Goal: Task Accomplishment & Management: Use online tool/utility

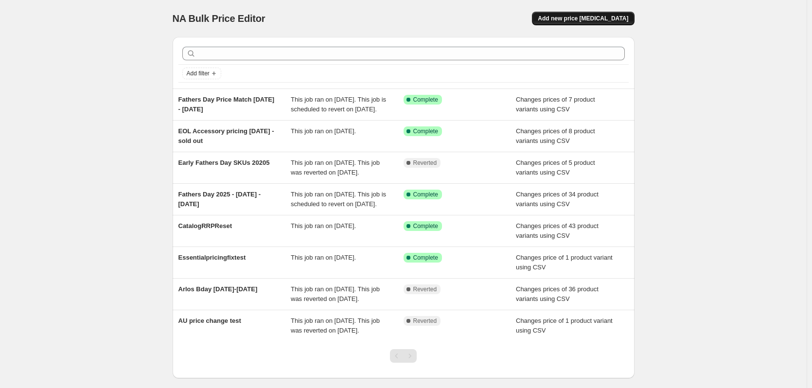
click at [592, 19] on span "Add new price [MEDICAL_DATA]" at bounding box center [583, 19] width 90 height 8
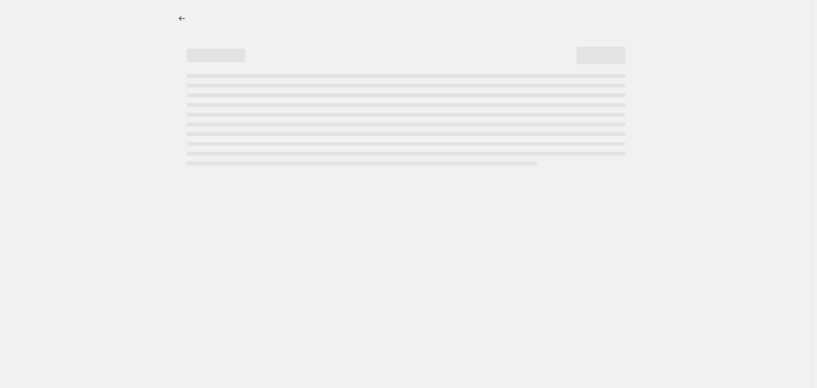
select select "percentage"
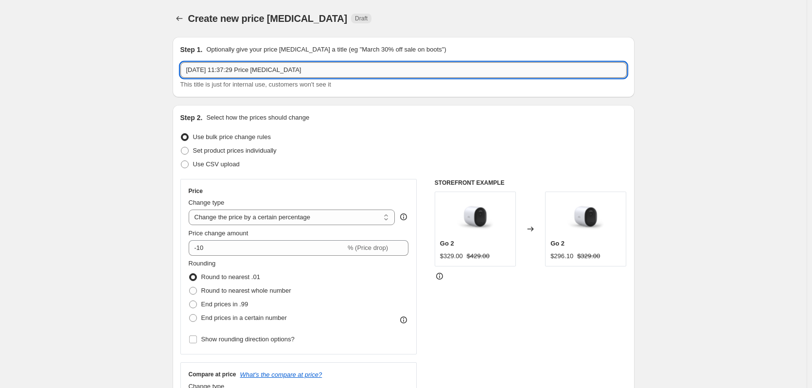
click at [362, 66] on input "[DATE] 11:37:29 Price [MEDICAL_DATA]" at bounding box center [403, 70] width 446 height 16
type input "5"
type input "September EOL Pricing [DATE]-[DATE]"
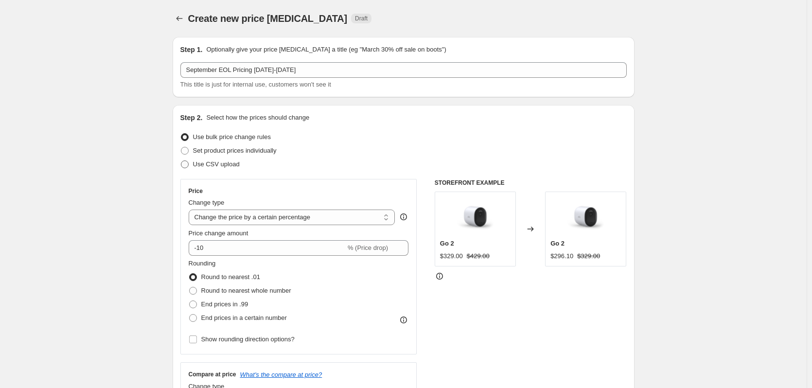
click at [224, 169] on span "Use CSV upload" at bounding box center [216, 164] width 47 height 10
click at [181, 161] on input "Use CSV upload" at bounding box center [181, 160] width 0 height 0
radio input "true"
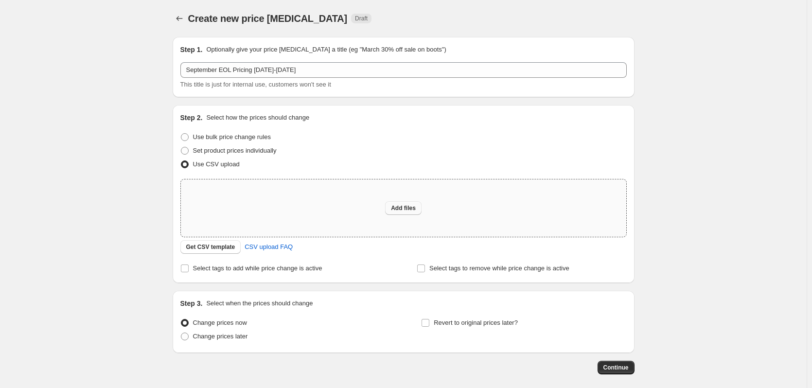
click at [397, 202] on button "Add files" at bounding box center [403, 208] width 36 height 14
type input "C:\fakepath\SeptemerDeal2025PriceUpload.csv"
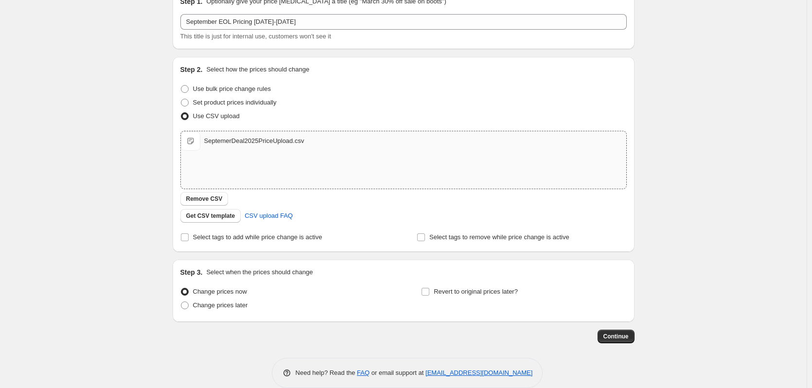
scroll to position [63, 0]
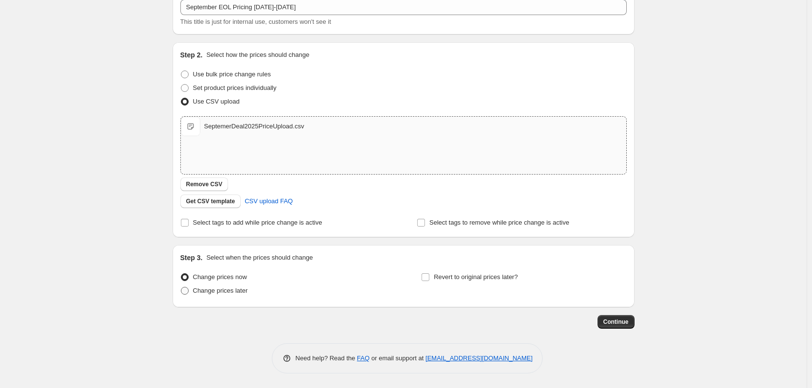
click at [240, 293] on span "Change prices later" at bounding box center [220, 290] width 55 height 7
click at [181, 287] on input "Change prices later" at bounding box center [181, 287] width 0 height 0
radio input "true"
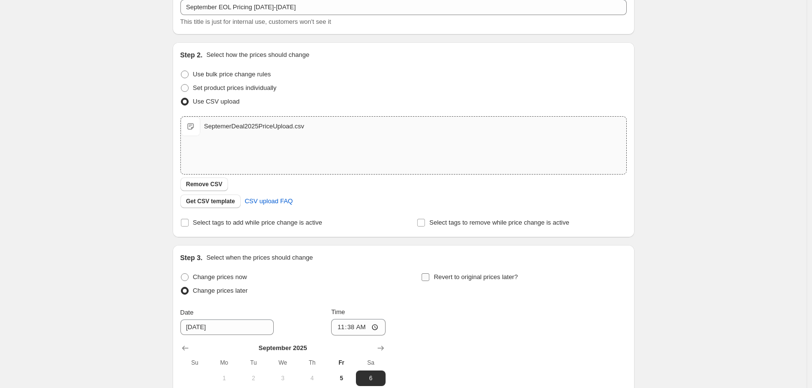
click at [429, 279] on input "Revert to original prices later?" at bounding box center [425, 277] width 8 height 8
checkbox input "true"
click at [185, 224] on input "Select tags to add while price change is active" at bounding box center [185, 223] width 8 height 8
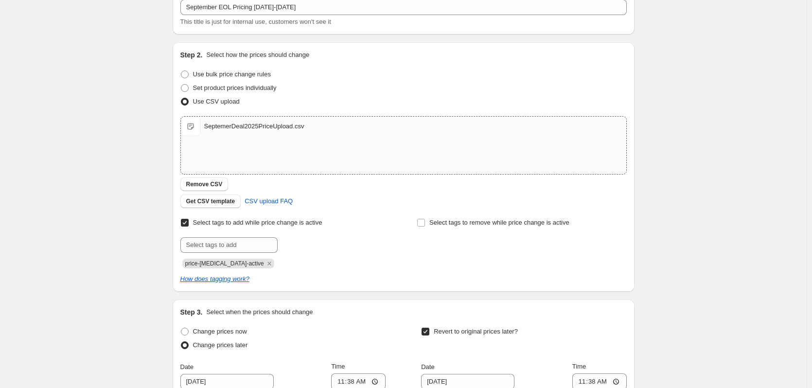
click at [185, 224] on input "Select tags to add while price change is active" at bounding box center [185, 223] width 8 height 8
checkbox input "false"
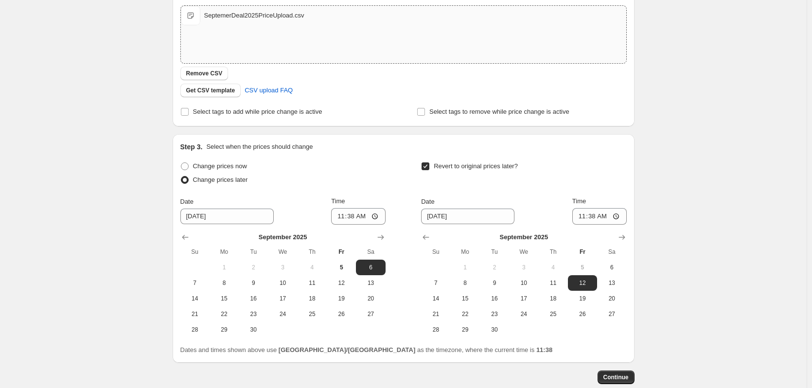
scroll to position [229, 0]
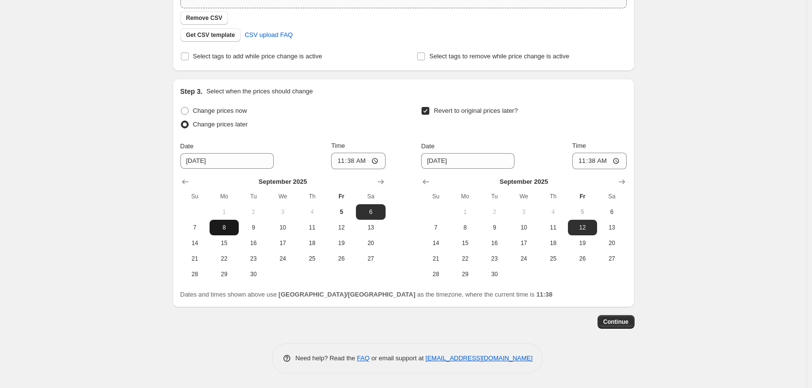
click at [230, 229] on span "8" at bounding box center [223, 228] width 21 height 8
type input "[DATE]"
click at [341, 160] on input "11:38" at bounding box center [358, 161] width 54 height 17
type input "00:00"
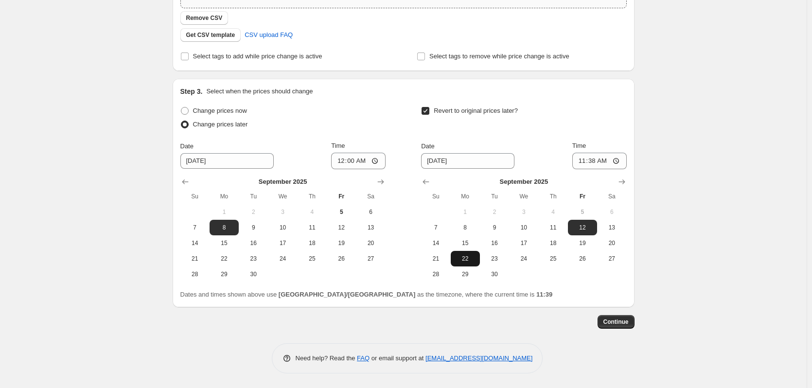
click at [467, 263] on button "22" at bounding box center [465, 259] width 29 height 16
type input "[DATE]"
click at [587, 160] on input "11:38" at bounding box center [599, 161] width 54 height 17
type input "00:00"
click at [620, 321] on span "Continue" at bounding box center [615, 322] width 25 height 8
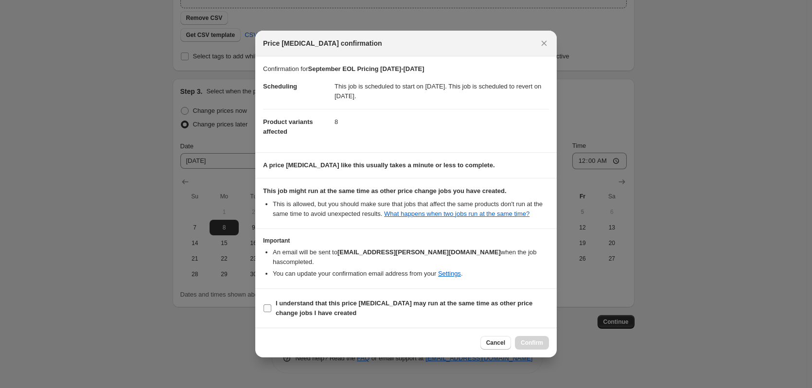
click at [387, 306] on span "I understand that this price [MEDICAL_DATA] may run at the same time as other p…" at bounding box center [412, 307] width 273 height 19
click at [271, 306] on input "I understand that this price [MEDICAL_DATA] may run at the same time as other p…" at bounding box center [267, 308] width 8 height 8
checkbox input "true"
click at [528, 339] on span "Confirm" at bounding box center [532, 343] width 22 height 8
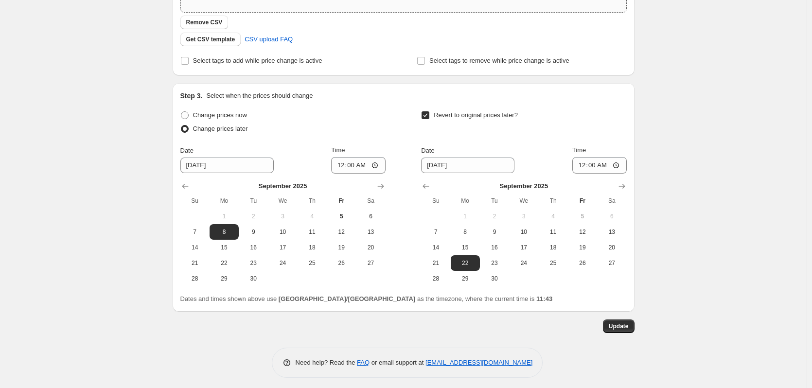
scroll to position [288, 0]
